Goal: Transaction & Acquisition: Purchase product/service

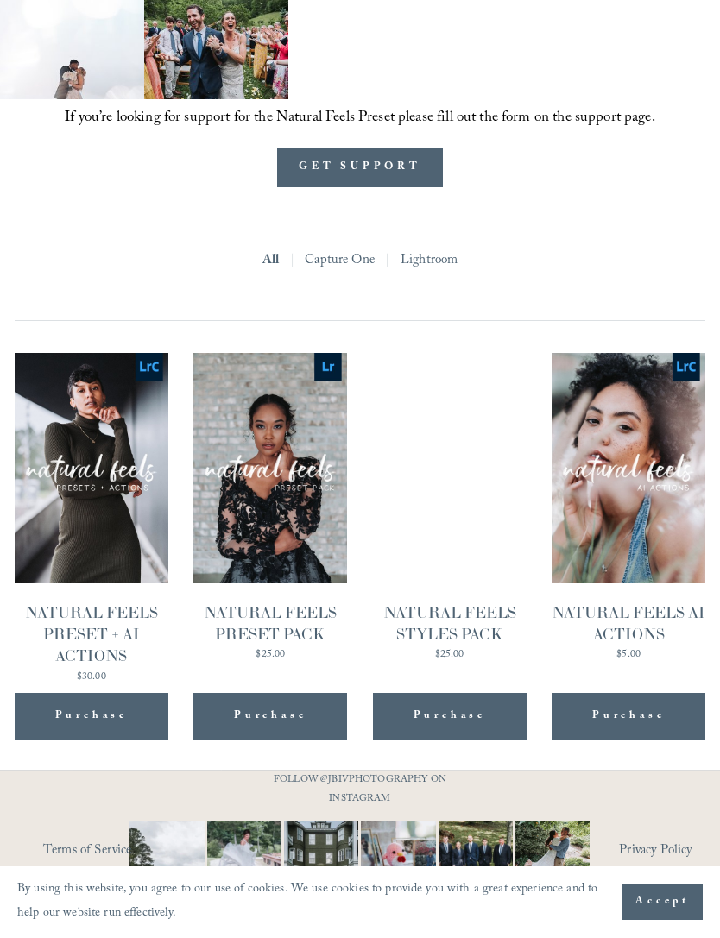
scroll to position [1385, 0]
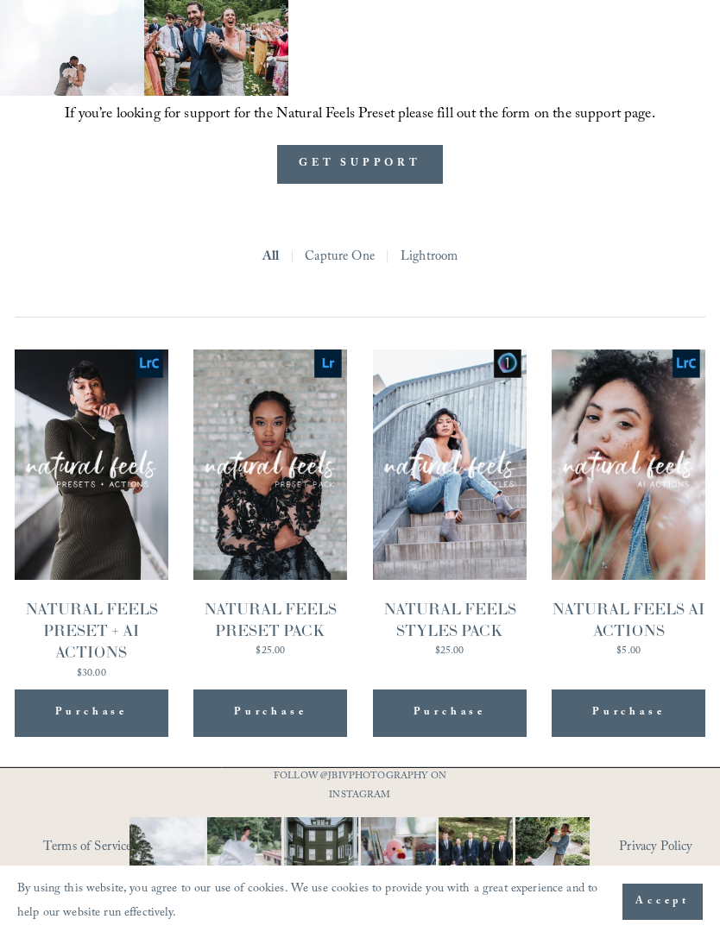
click at [457, 271] on link "Lightroom" at bounding box center [429, 258] width 57 height 26
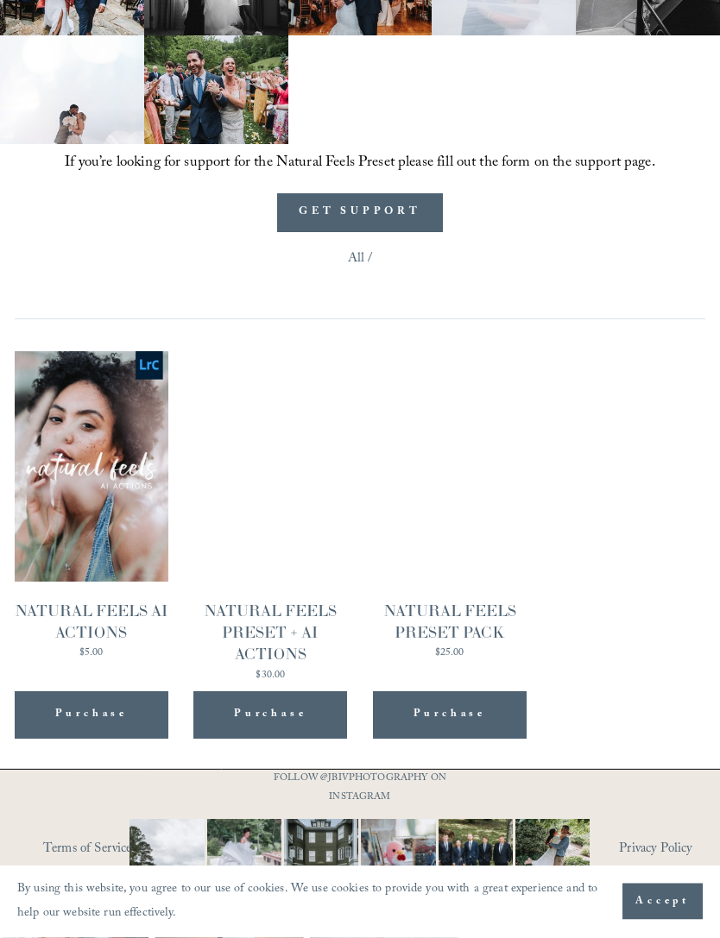
scroll to position [1338, 0]
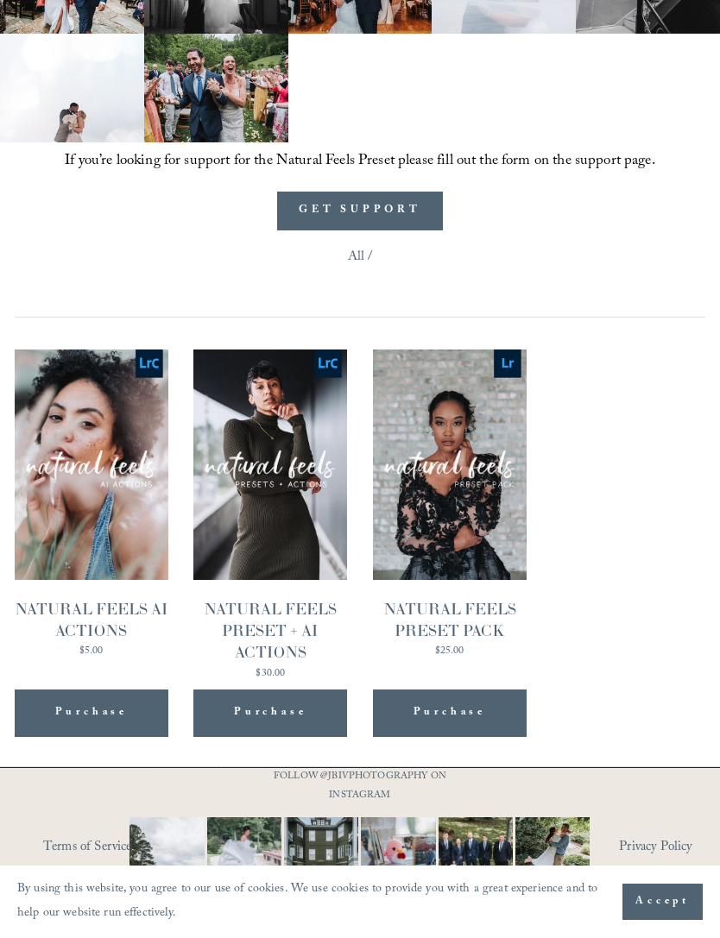
click at [314, 663] on div "NATURAL FEELS PRESET + AI ACTIONS" at bounding box center [270, 631] width 154 height 66
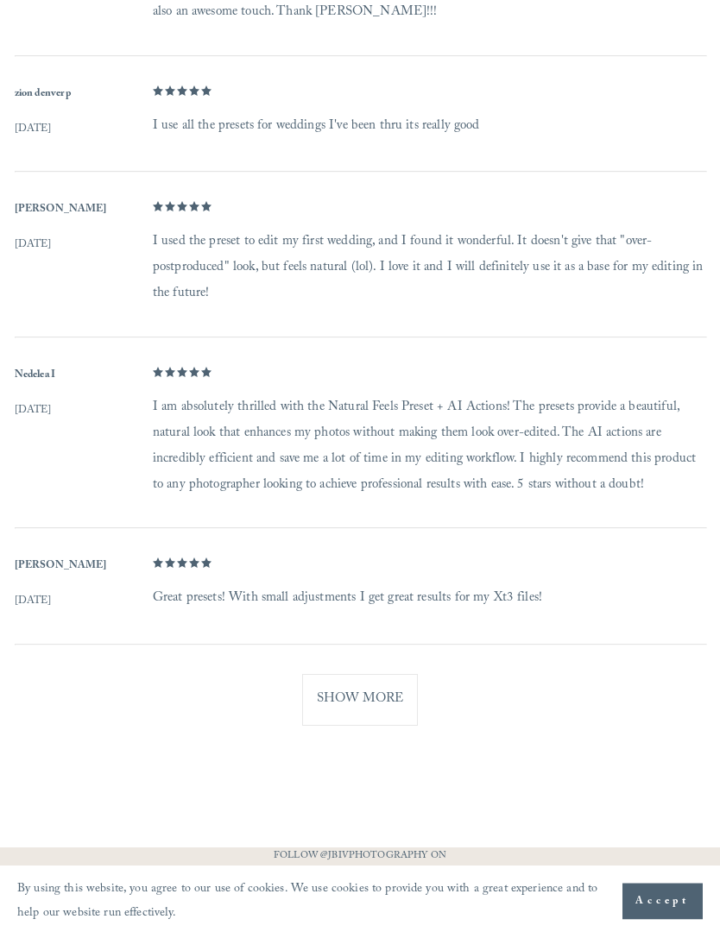
scroll to position [1738, 0]
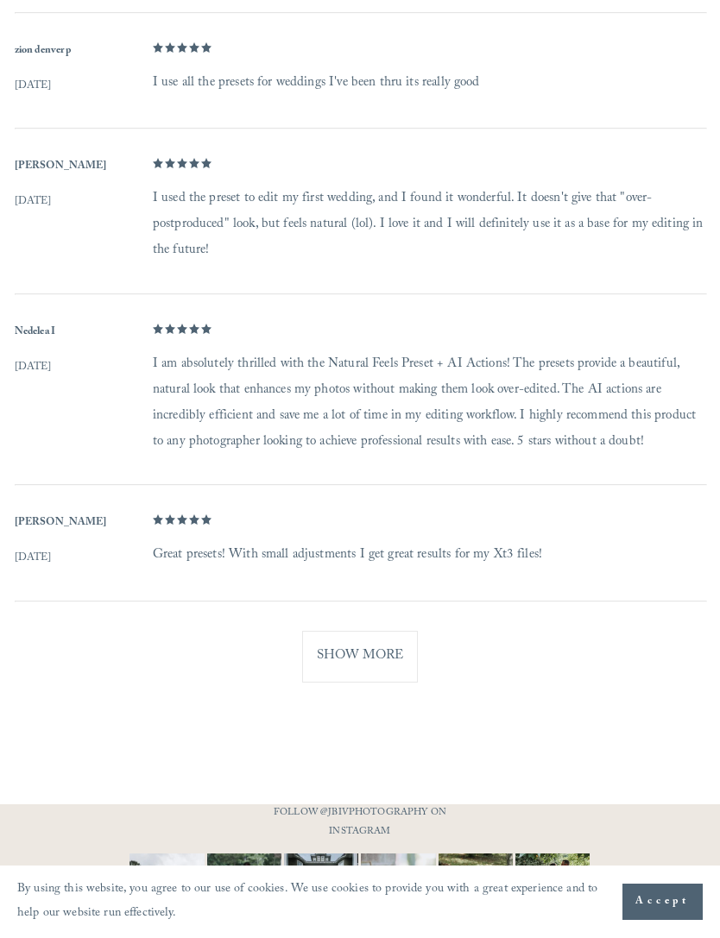
click at [380, 668] on button "Show More" at bounding box center [360, 657] width 116 height 52
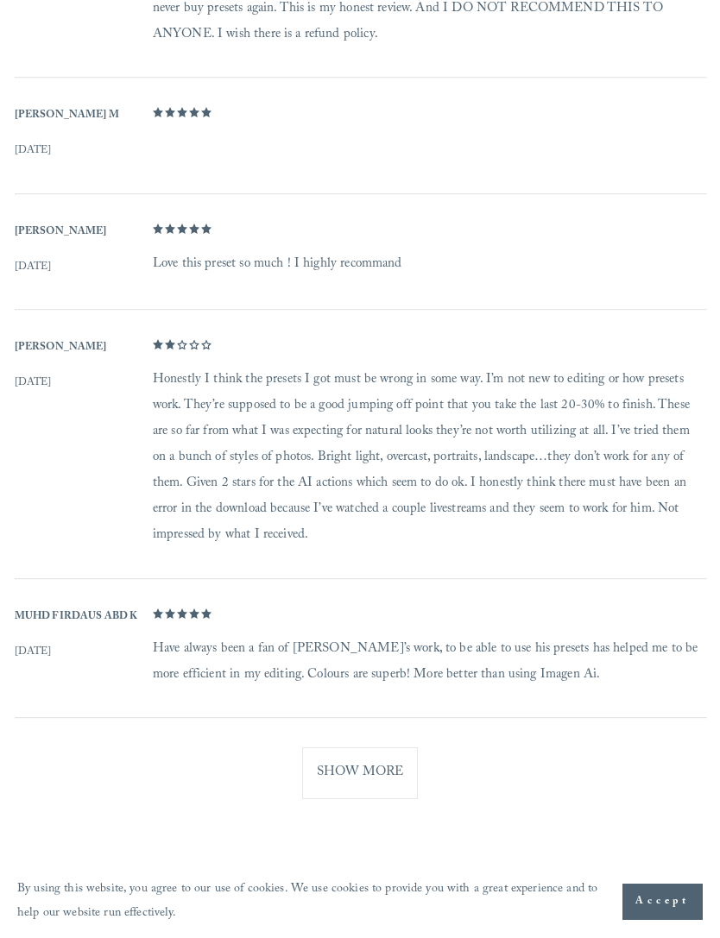
scroll to position [2673, 0]
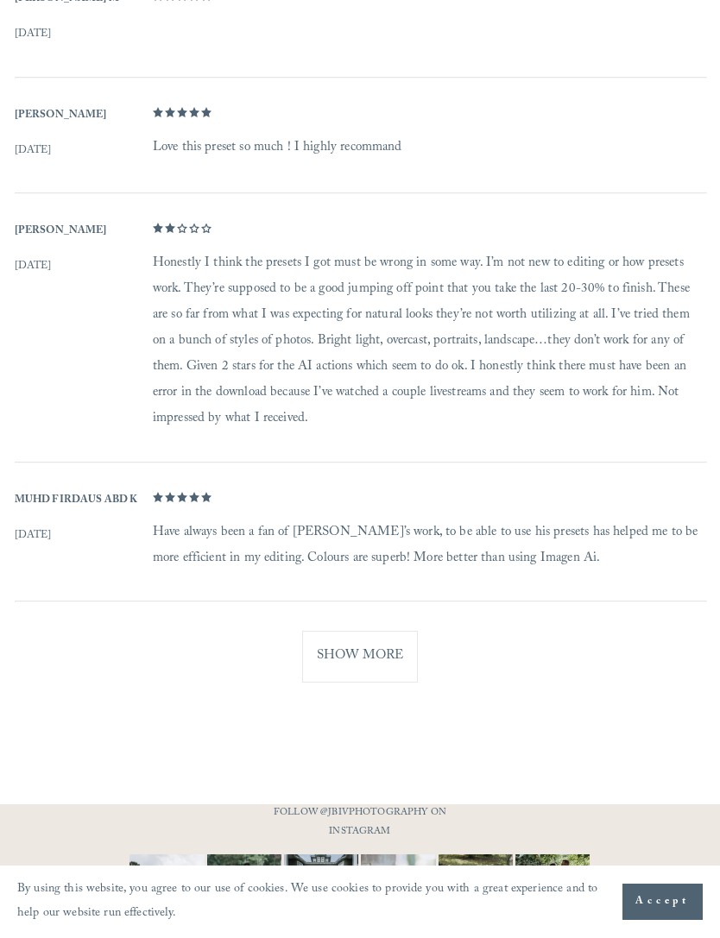
click at [389, 663] on button "Show More" at bounding box center [360, 657] width 116 height 52
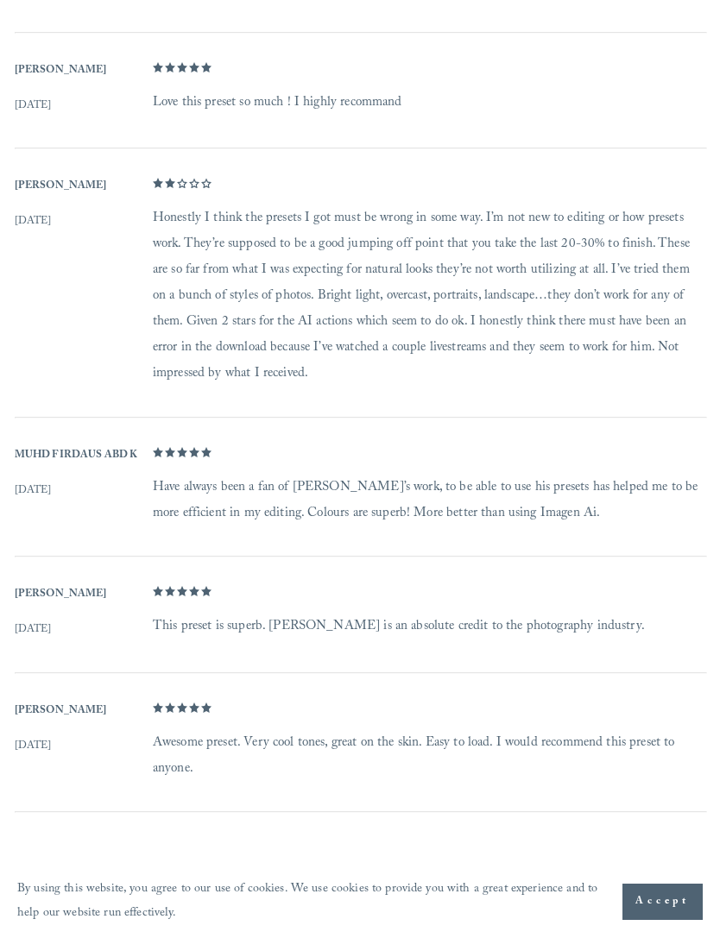
scroll to position [2832, 0]
